Goal: Task Accomplishment & Management: Manage account settings

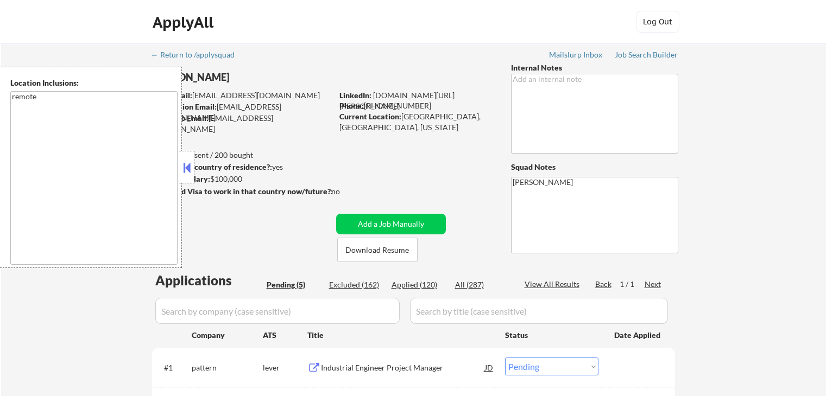
select select ""pending""
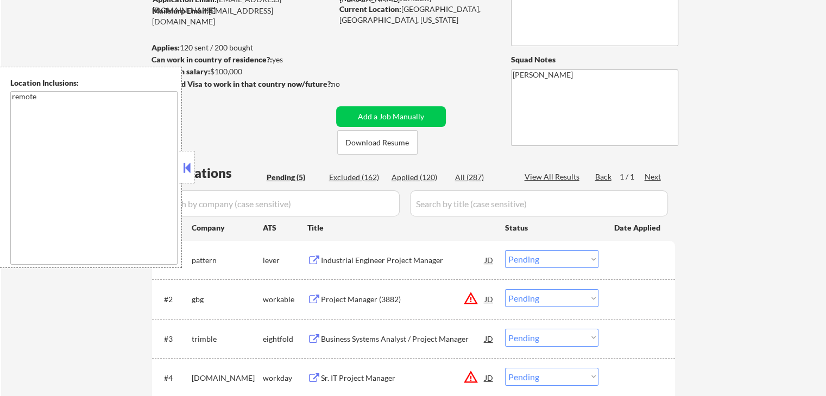
scroll to position [163, 0]
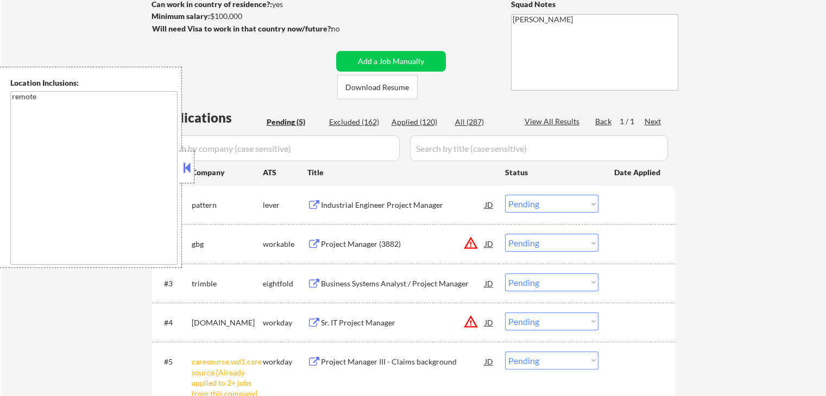
click at [285, 122] on div "Pending (5)" at bounding box center [294, 122] width 54 height 11
click at [349, 207] on div "Industrial Engineer Project Manager" at bounding box center [403, 205] width 164 height 11
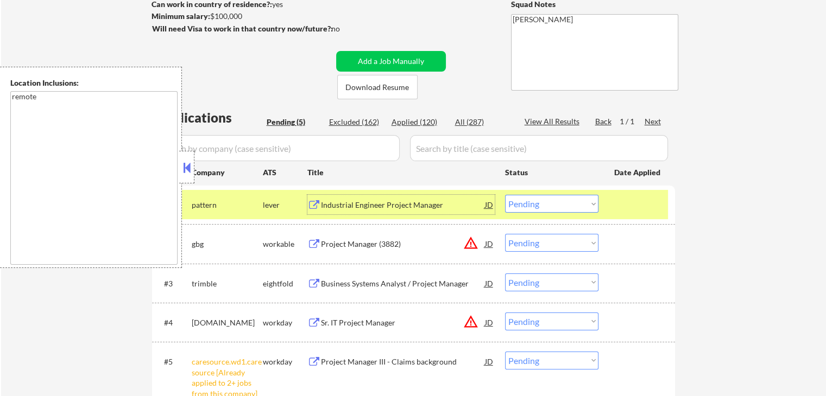
click at [328, 249] on div "Project Manager (3882)" at bounding box center [403, 244] width 164 height 11
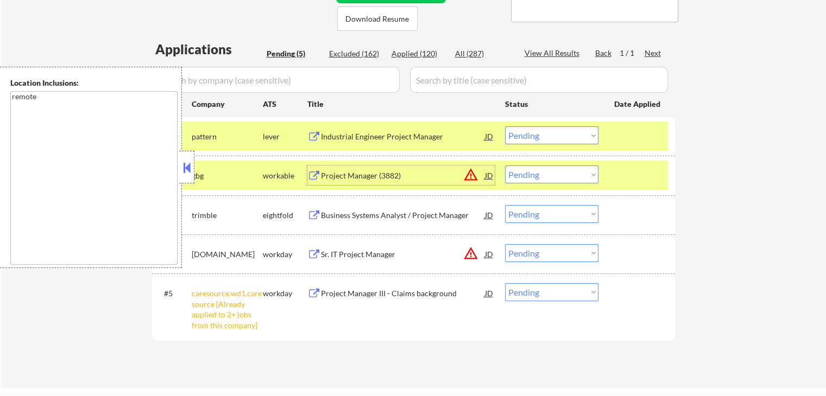
scroll to position [271, 0]
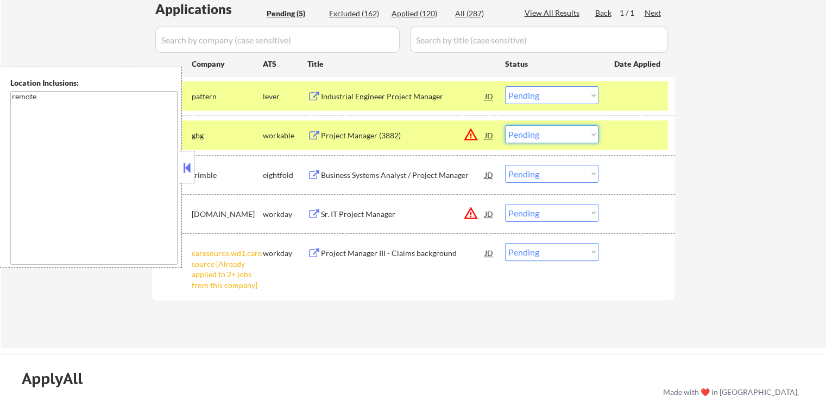
click at [545, 137] on select "Choose an option... Pending Applied Excluded (Questions) Excluded (Expired) Exc…" at bounding box center [551, 134] width 93 height 18
click at [505, 125] on select "Choose an option... Pending Applied Excluded (Questions) Excluded (Expired) Exc…" at bounding box center [551, 134] width 93 height 18
click at [559, 92] on select "Choose an option... Pending Applied Excluded (Questions) Excluded (Expired) Exc…" at bounding box center [551, 95] width 93 height 18
select select ""pending""
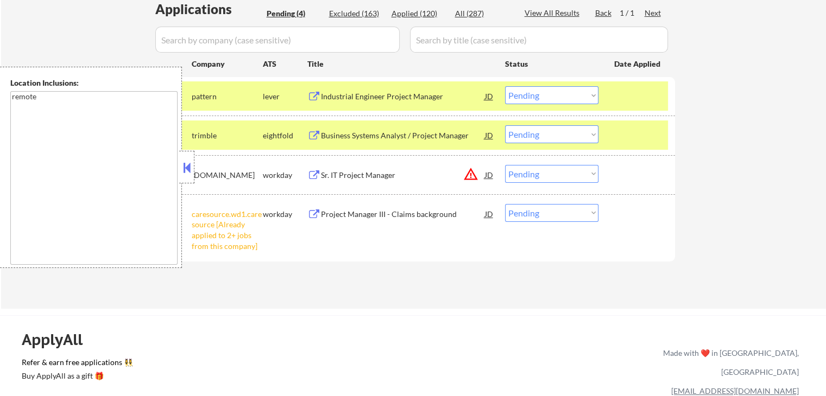
click at [627, 278] on div "Applications Pending (4) Excluded (163) Applied (120) All (287) View All Result…" at bounding box center [413, 144] width 523 height 288
click at [545, 205] on select "Choose an option... Pending Applied Excluded (Questions) Excluded (Expired) Exc…" at bounding box center [551, 213] width 93 height 18
select select ""excluded__other_""
click at [505, 204] on select "Choose an option... Pending Applied Excluded (Questions) Excluded (Expired) Exc…" at bounding box center [551, 213] width 93 height 18
click at [328, 139] on div "Business Systems Analyst / Project Manager" at bounding box center [403, 135] width 164 height 11
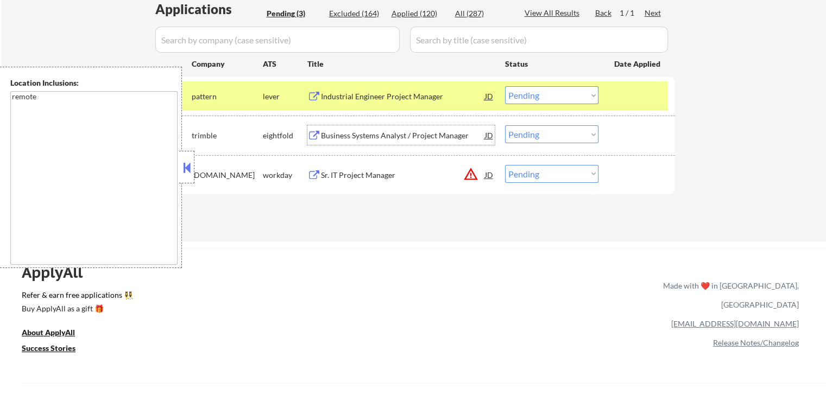
click at [342, 179] on div "Sr. IT Project Manager" at bounding box center [403, 175] width 164 height 11
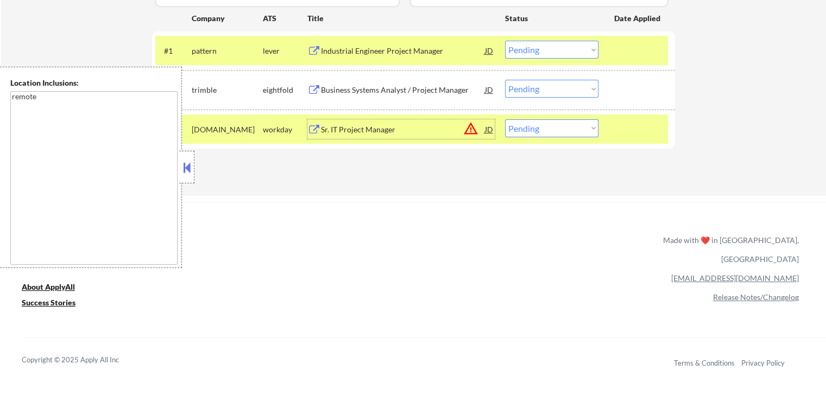
scroll to position [380, 0]
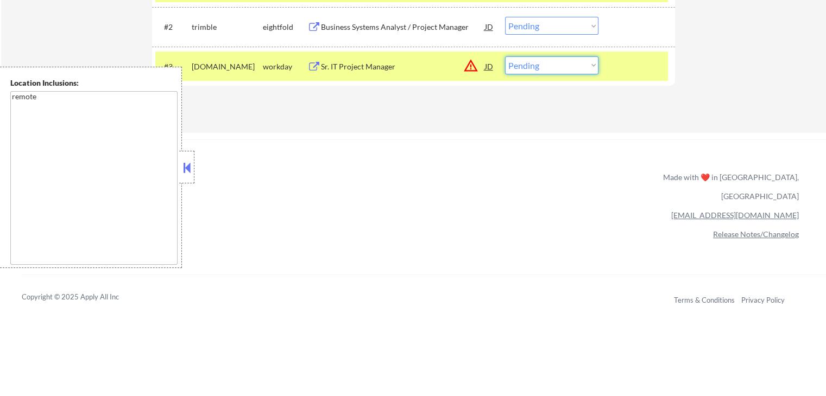
click at [532, 65] on select "Choose an option... Pending Applied Excluded (Questions) Excluded (Expired) Exc…" at bounding box center [551, 65] width 93 height 18
select select ""excluded__location_""
click at [505, 56] on select "Choose an option... Pending Applied Excluded (Questions) Excluded (Expired) Exc…" at bounding box center [551, 65] width 93 height 18
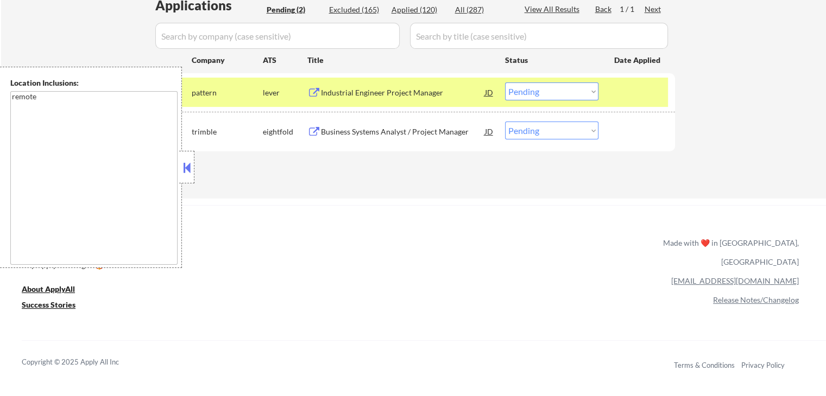
scroll to position [271, 0]
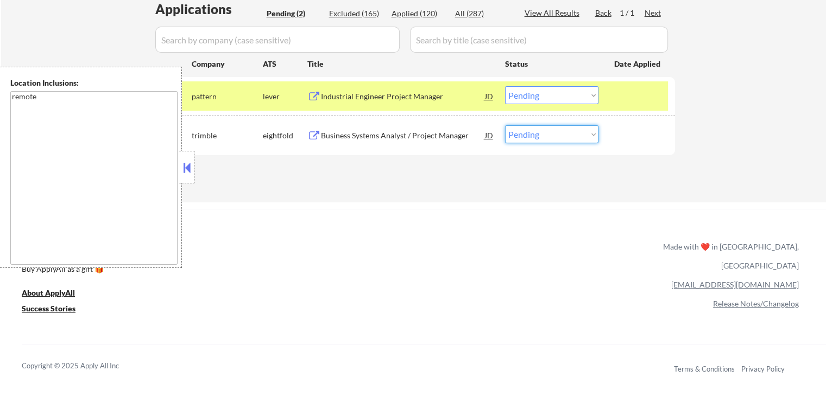
click at [537, 133] on select "Choose an option... Pending Applied Excluded (Questions) Excluded (Expired) Exc…" at bounding box center [551, 134] width 93 height 18
click at [505, 125] on select "Choose an option... Pending Applied Excluded (Questions) Excluded (Expired) Exc…" at bounding box center [551, 134] width 93 height 18
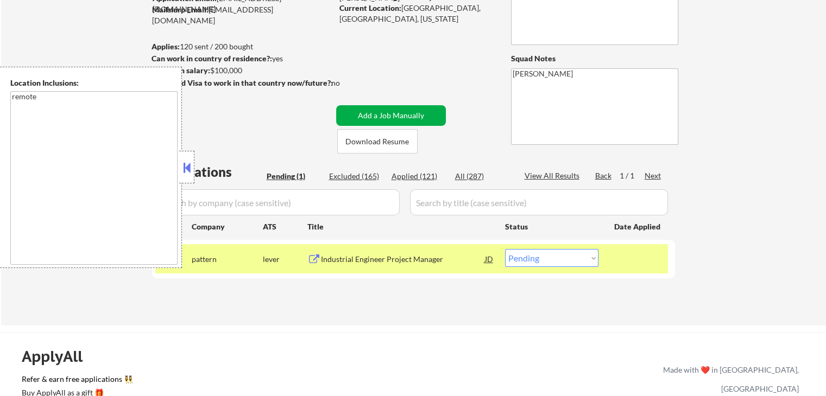
scroll to position [109, 0]
select select ""pending""
select select ""PLACEHOLDER_1427118222253""
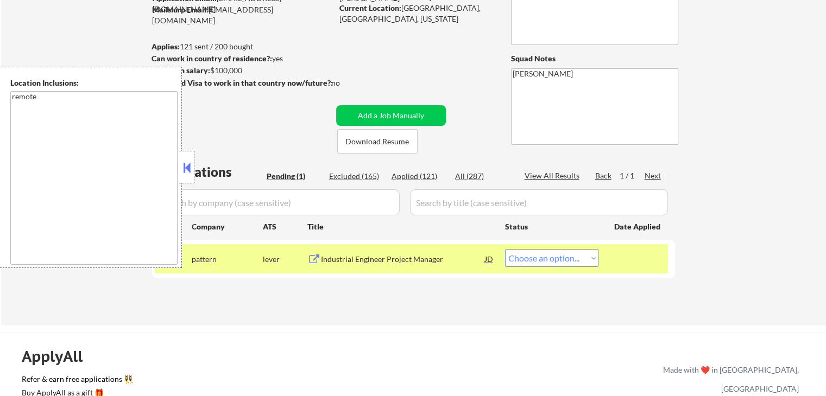
select select ""pending""
